Goal: Task Accomplishment & Management: Use online tool/utility

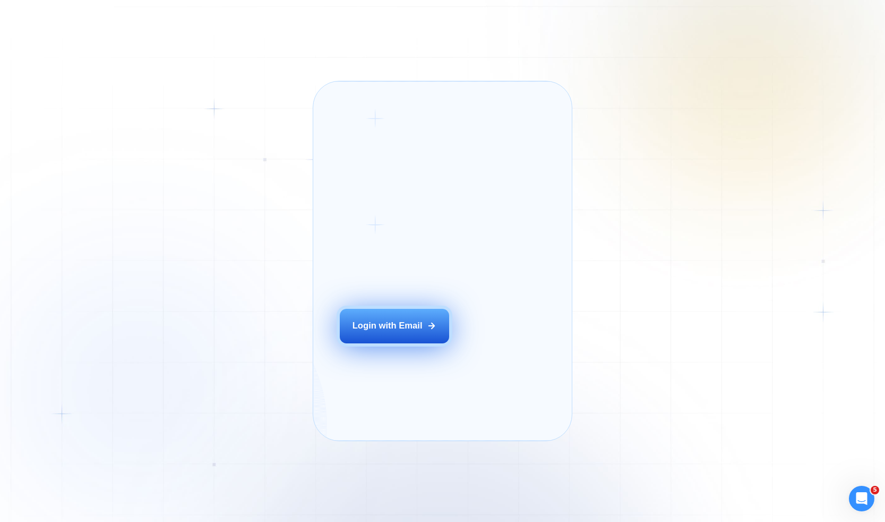
click at [398, 332] on div "Login with Email" at bounding box center [388, 326] width 70 height 12
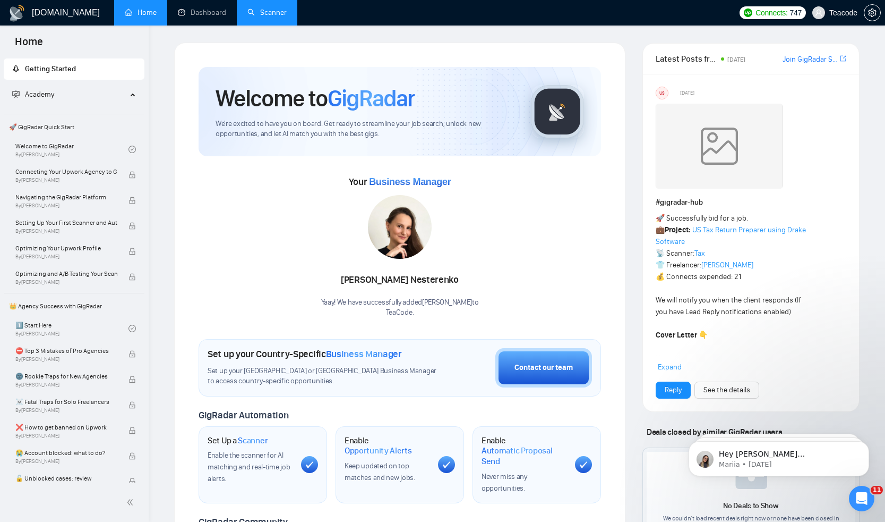
click at [281, 9] on link "Scanner" at bounding box center [266, 12] width 39 height 9
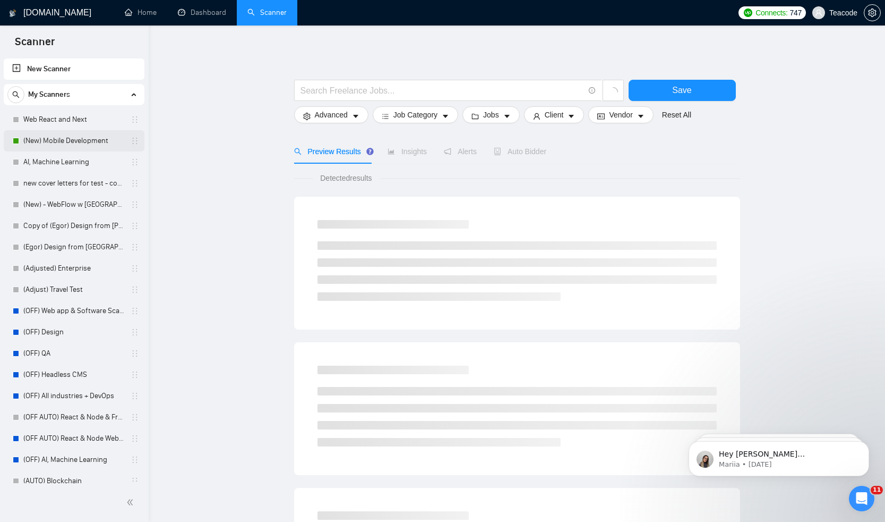
click at [52, 142] on link "(New) Mobile Development" at bounding box center [73, 140] width 101 height 21
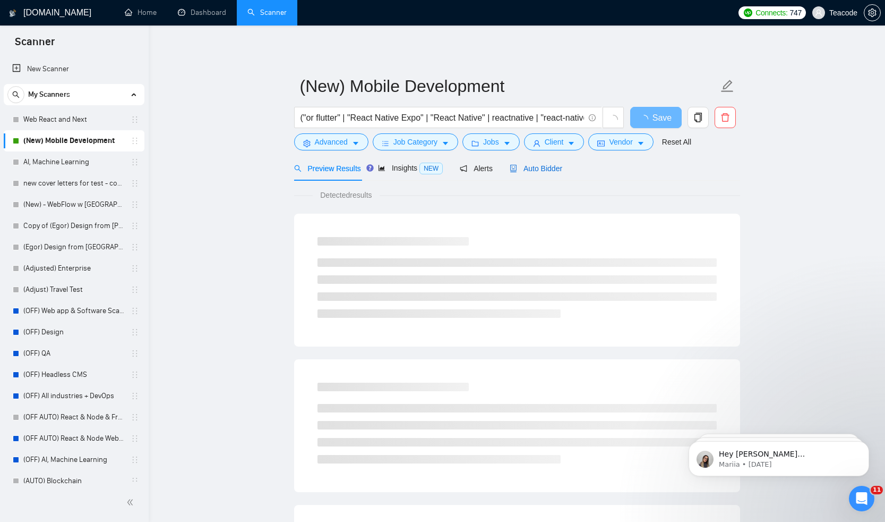
click at [548, 174] on div "Auto Bidder" at bounding box center [536, 169] width 53 height 12
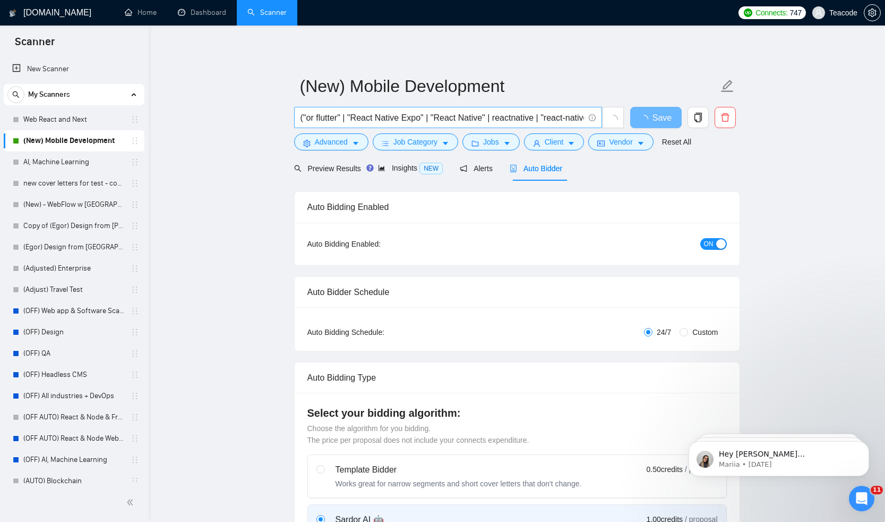
checkbox input "true"
click at [140, 17] on link "Home" at bounding box center [141, 12] width 32 height 9
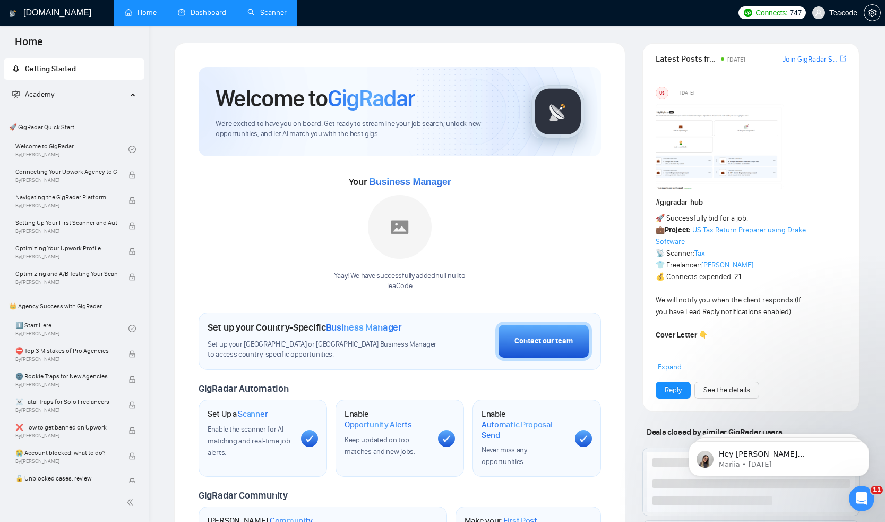
click at [185, 17] on link "Dashboard" at bounding box center [202, 12] width 48 height 9
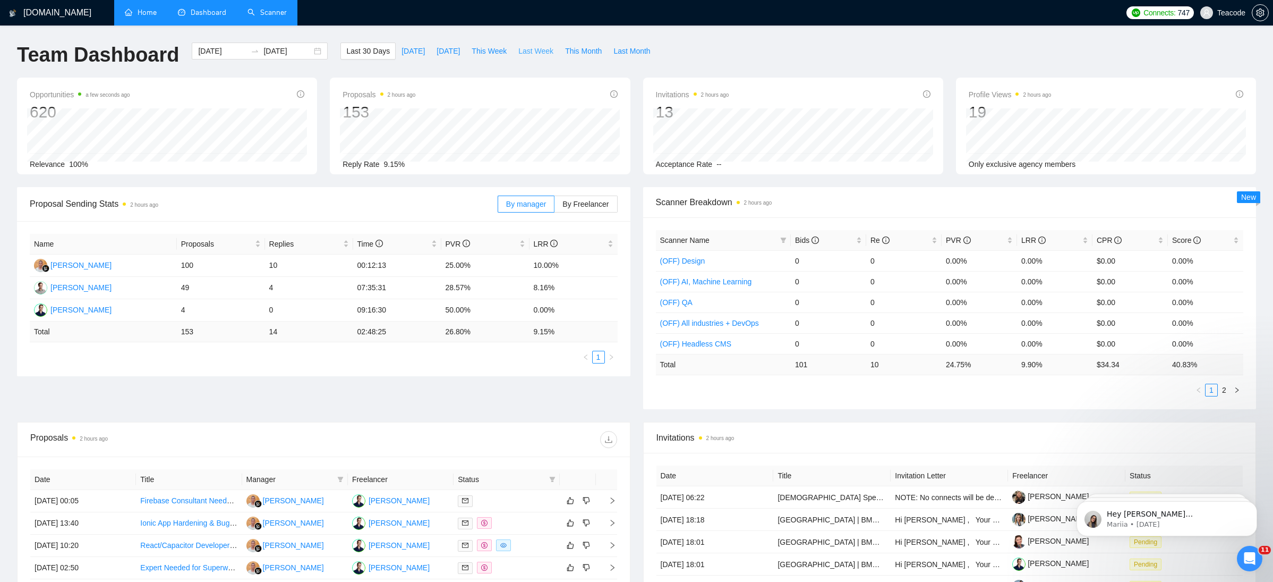
click at [532, 52] on span "Last Week" at bounding box center [535, 51] width 35 height 12
type input "2025-09-08"
type input "2025-09-14"
click at [812, 238] on span "Bids" at bounding box center [807, 240] width 24 height 8
click at [813, 238] on icon "info-circle" at bounding box center [815, 239] width 7 height 7
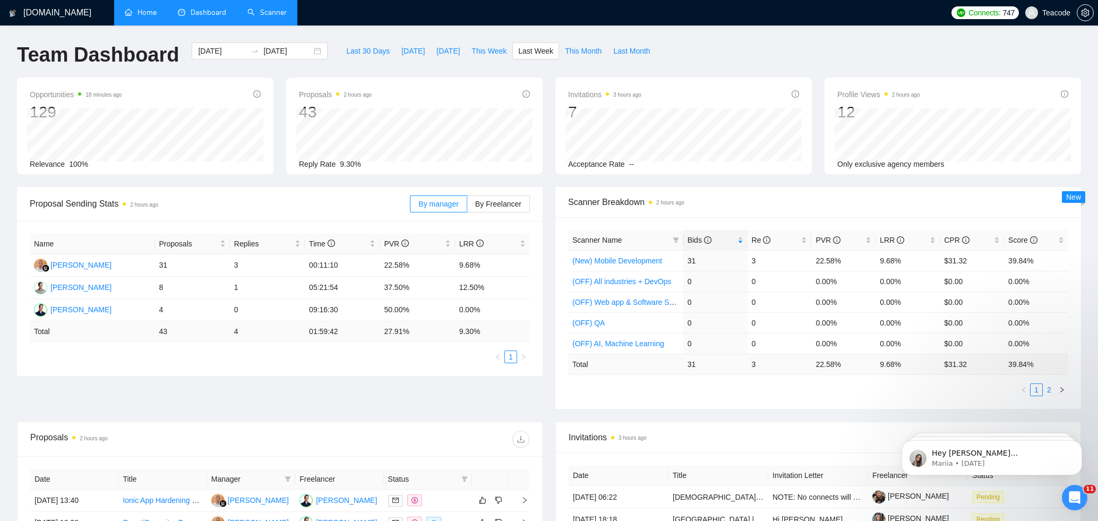
click at [885, 389] on link "2" at bounding box center [1050, 390] width 12 height 12
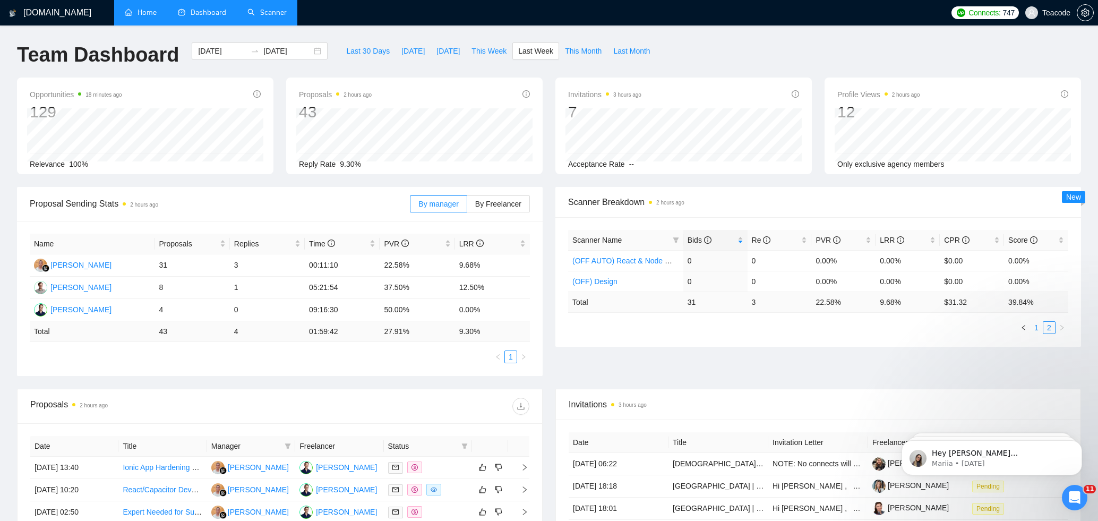
click at [885, 327] on link "1" at bounding box center [1037, 328] width 12 height 12
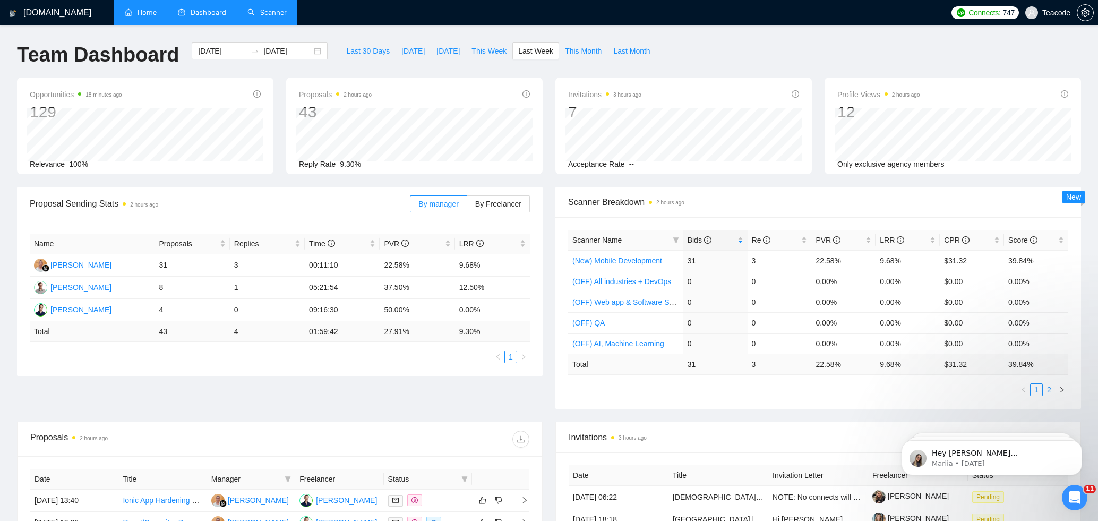
click at [885, 392] on link "2" at bounding box center [1050, 390] width 12 height 12
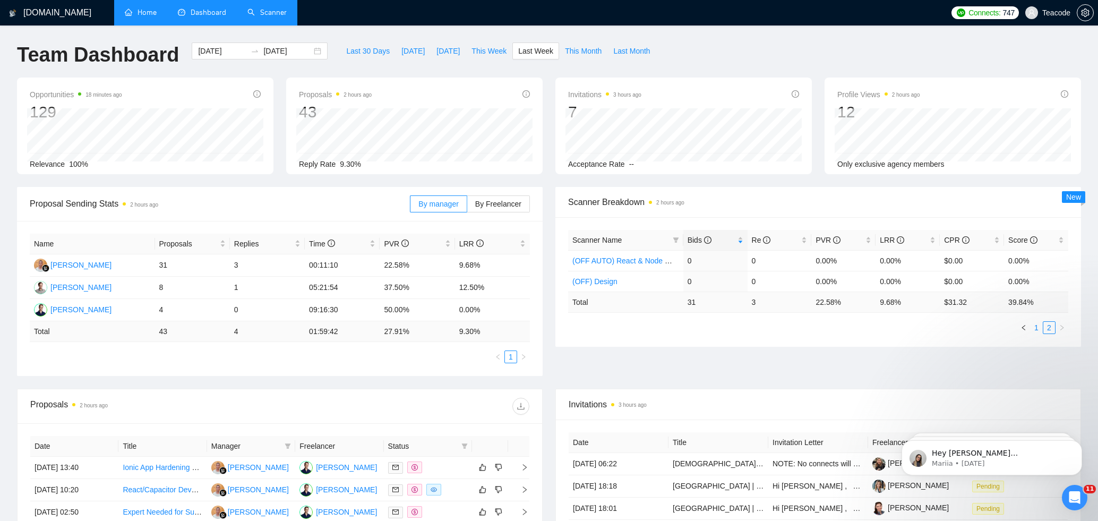
click at [885, 329] on link "1" at bounding box center [1037, 328] width 12 height 12
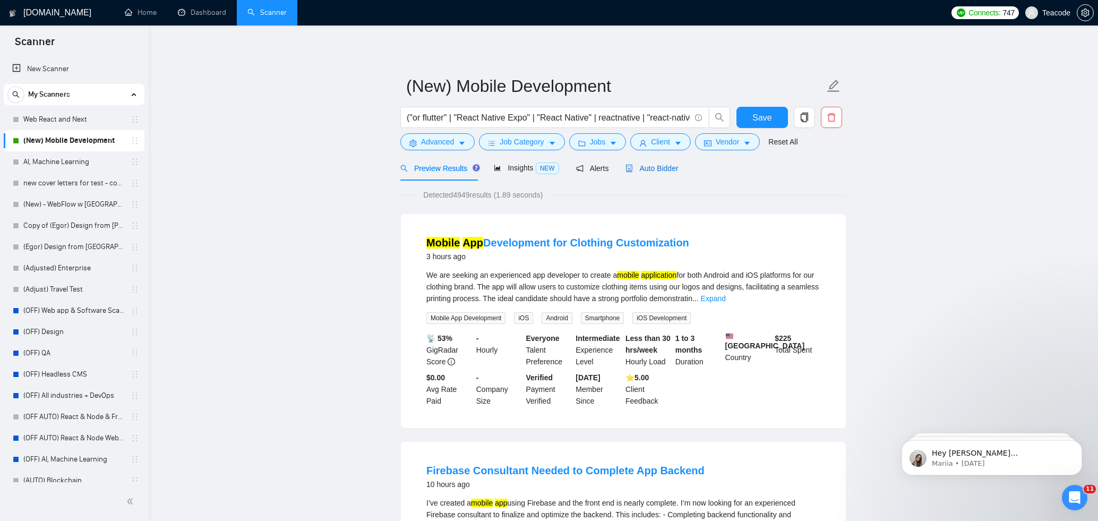
click at [658, 172] on span "Auto Bidder" at bounding box center [652, 168] width 53 height 8
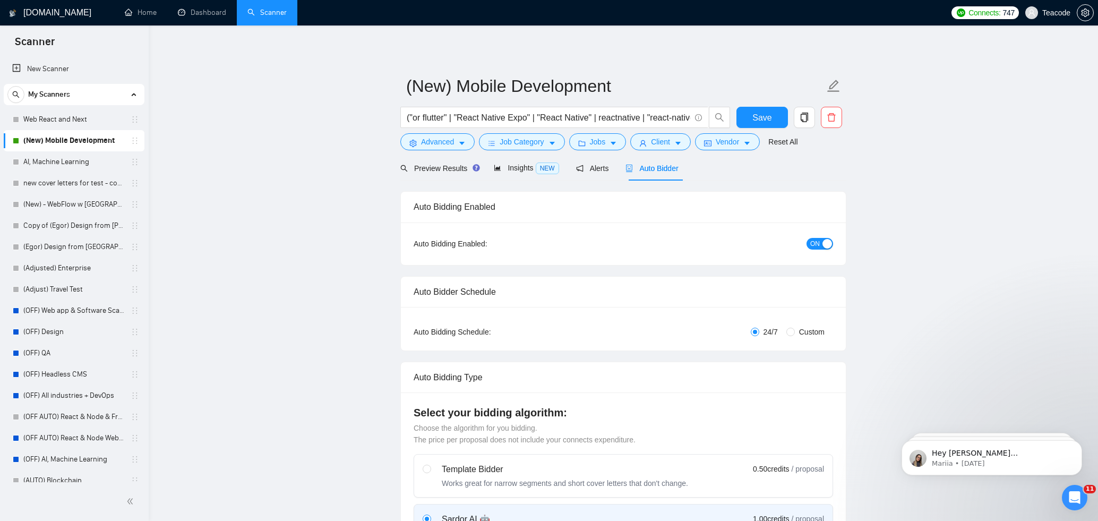
checkbox input "true"
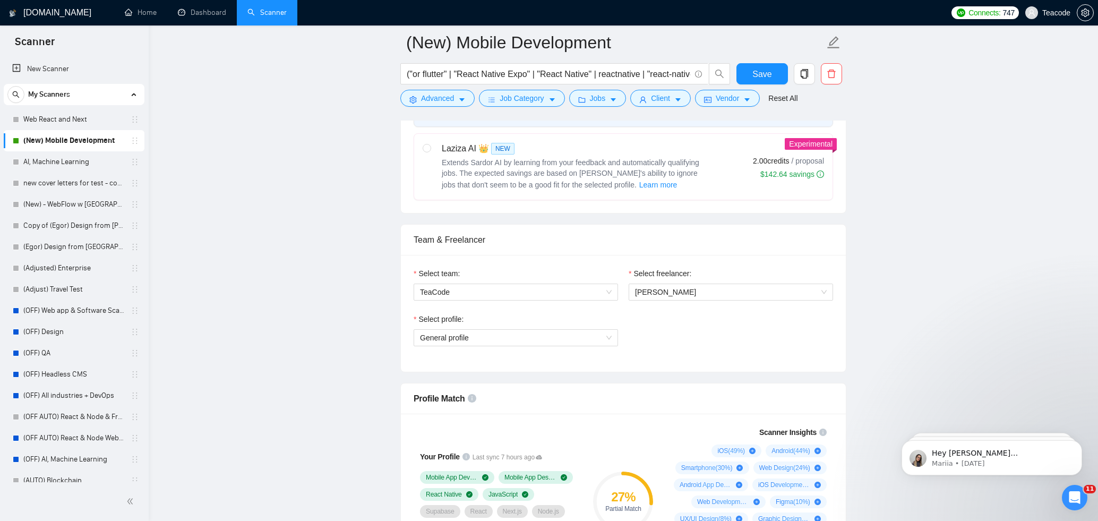
scroll to position [593, 0]
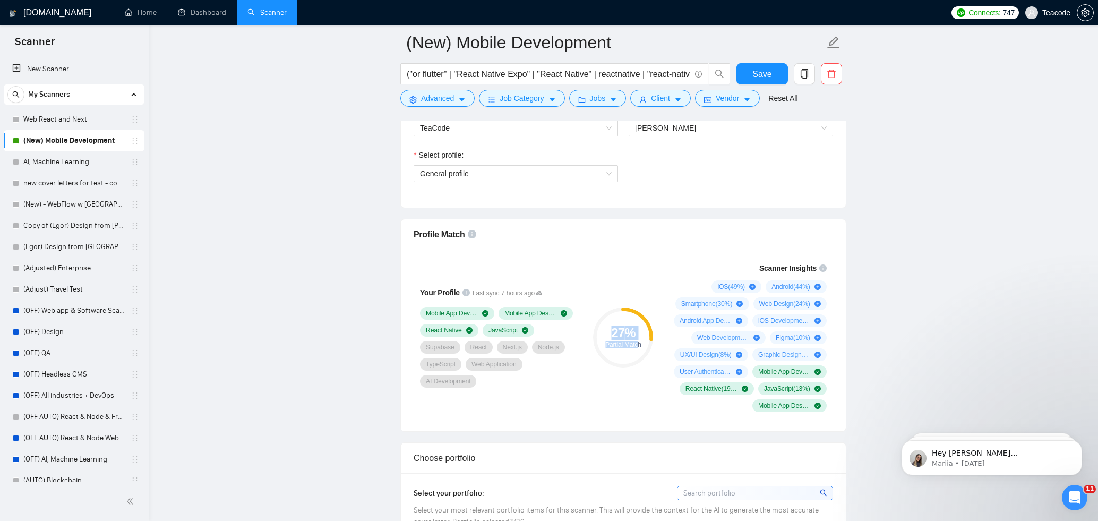
drag, startPoint x: 609, startPoint y: 315, endPoint x: 638, endPoint y: 347, distance: 43.6
click at [638, 347] on div "27 % Partial Match" at bounding box center [623, 338] width 60 height 60
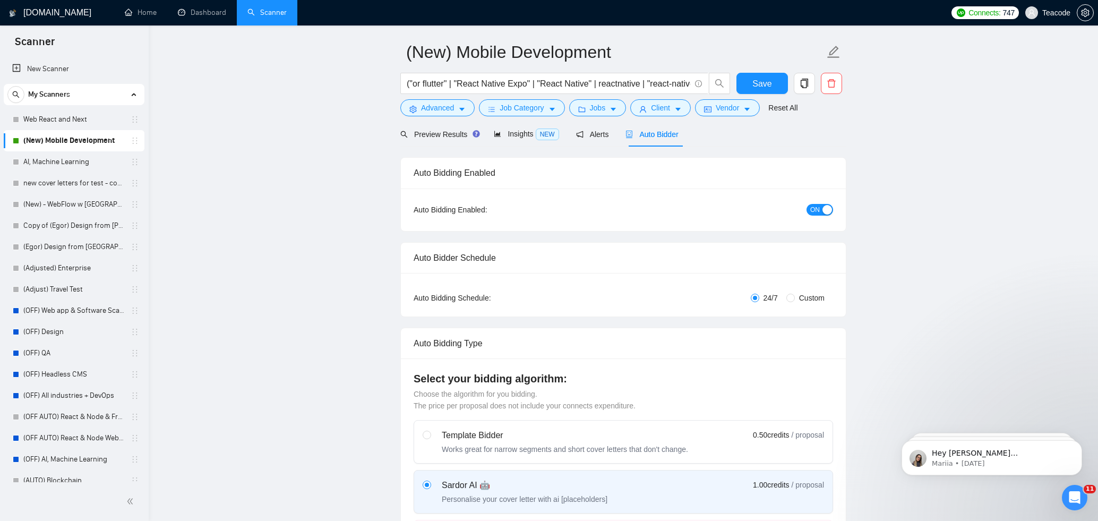
scroll to position [0, 0]
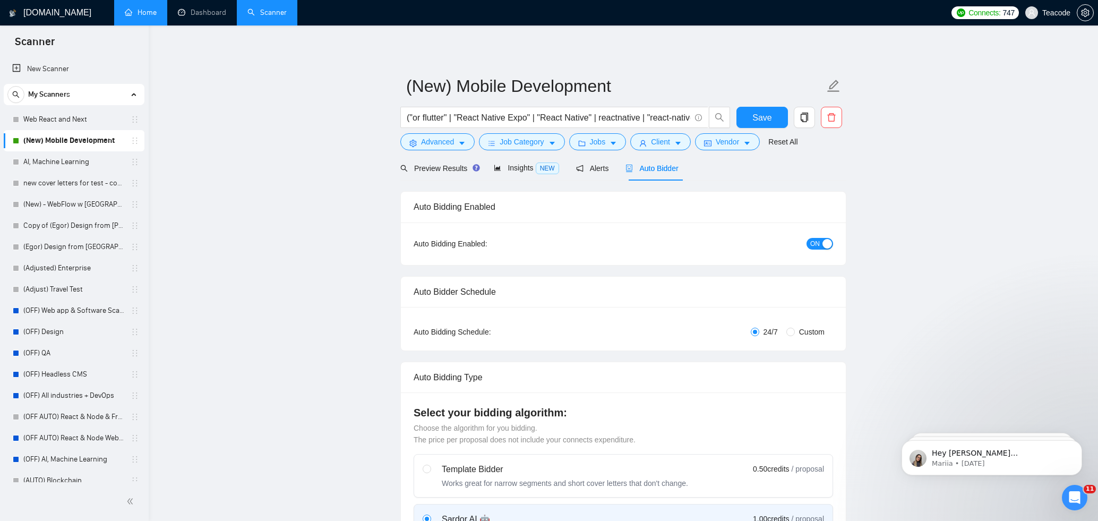
click at [146, 8] on link "Home" at bounding box center [141, 12] width 32 height 9
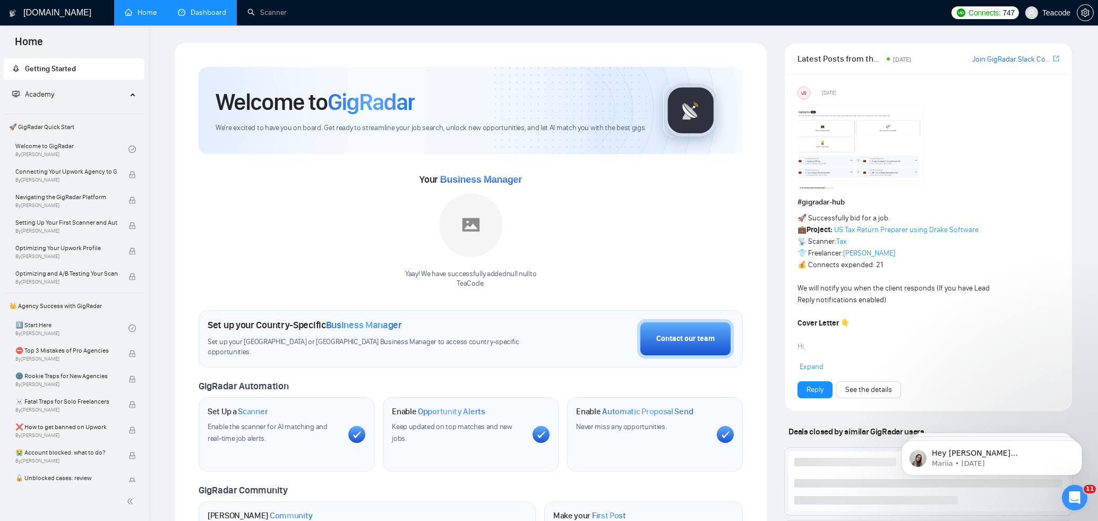
click at [191, 14] on link "Dashboard" at bounding box center [202, 12] width 48 height 9
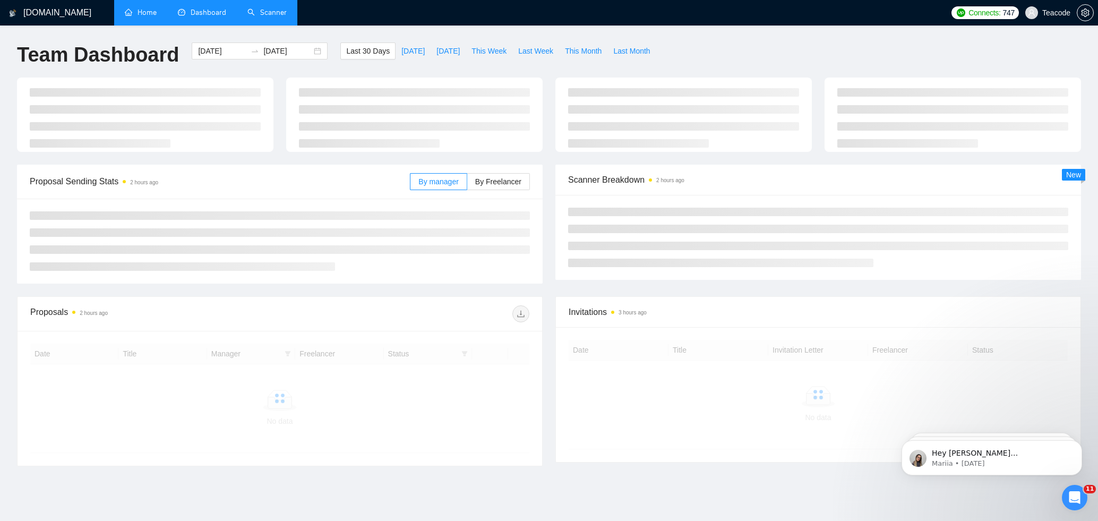
click at [261, 14] on link "Scanner" at bounding box center [266, 12] width 39 height 9
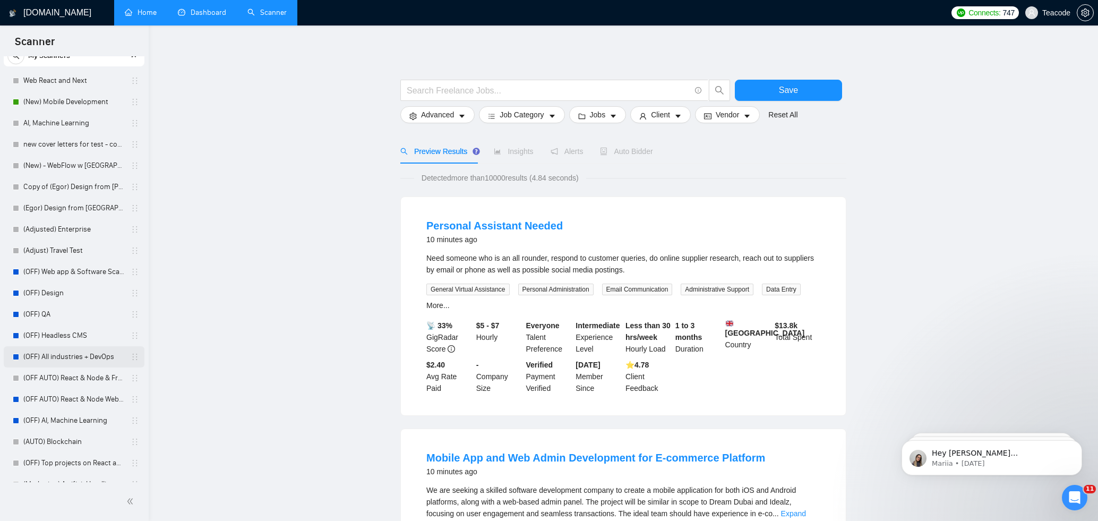
scroll to position [115, 0]
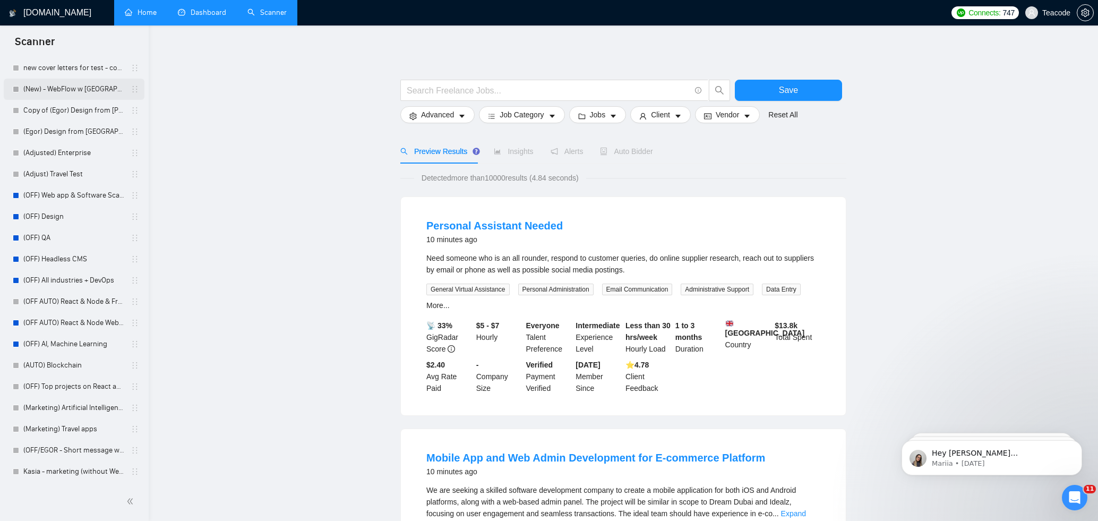
click at [75, 92] on link "(New) - WebFlow w Kasia" at bounding box center [73, 89] width 101 height 21
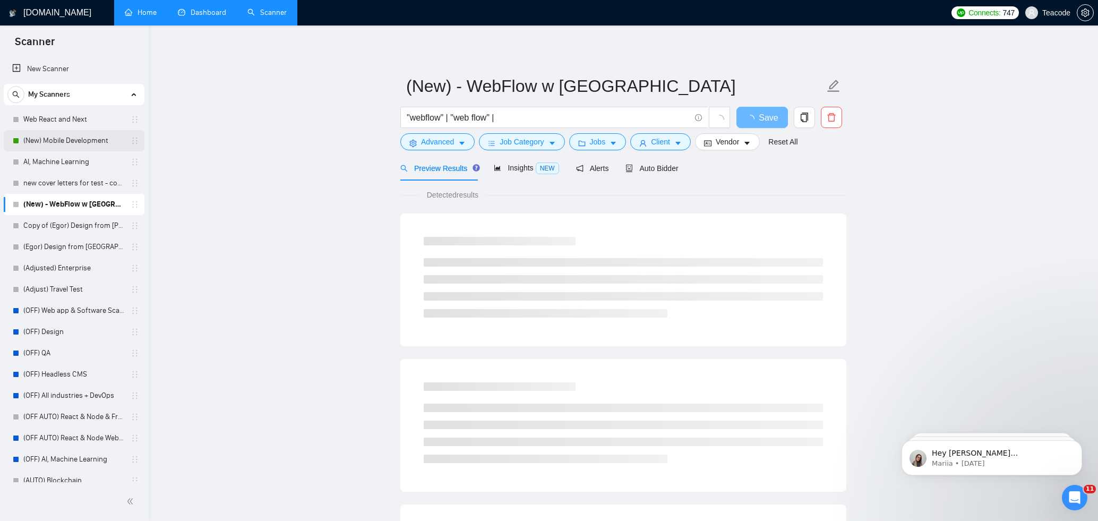
click at [92, 131] on link "(New) Mobile Development" at bounding box center [73, 140] width 101 height 21
